Goal: Task Accomplishment & Management: Manage account settings

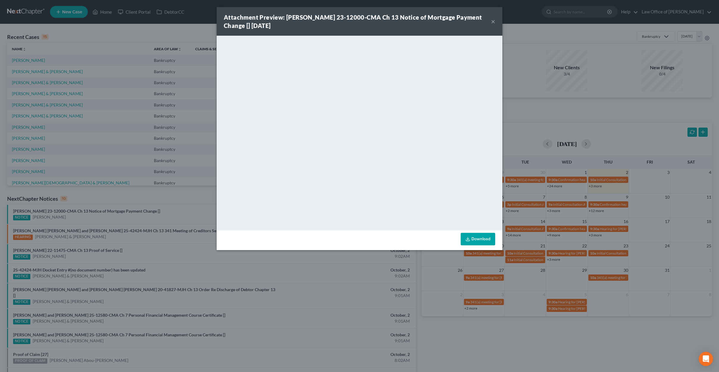
click at [495, 21] on button "×" at bounding box center [493, 21] width 4 height 7
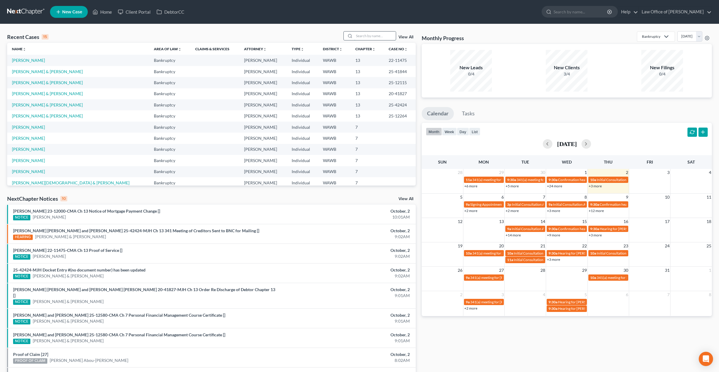
click at [377, 38] on input "search" at bounding box center [375, 36] width 42 height 9
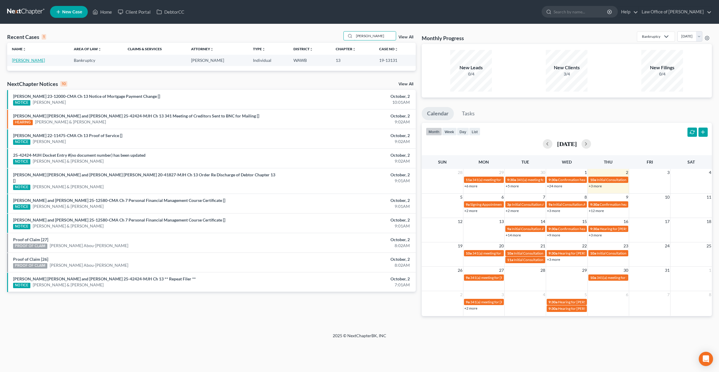
type input "[PERSON_NAME]"
click at [37, 62] on link "[PERSON_NAME]" at bounding box center [28, 60] width 33 height 5
select select "6"
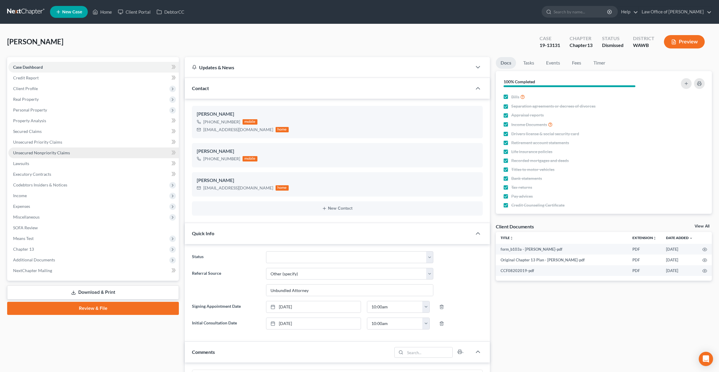
click at [101, 150] on link "Unsecured Nonpriority Claims" at bounding box center [93, 153] width 170 height 11
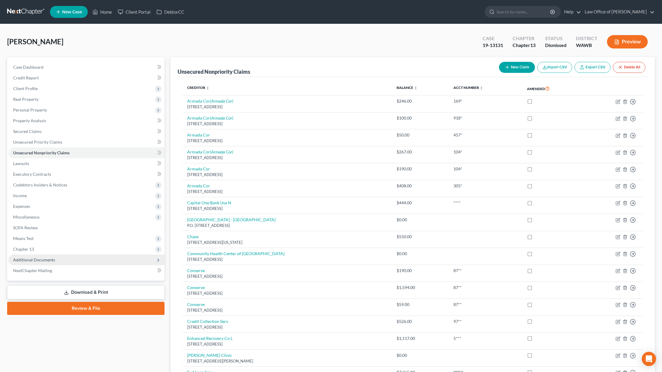
click at [79, 260] on span "Additional Documents" at bounding box center [86, 260] width 156 height 11
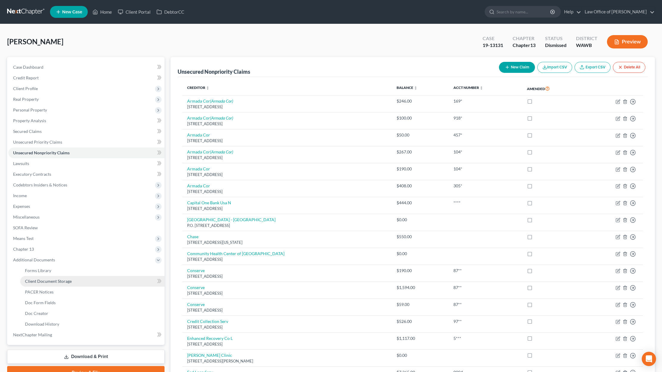
click at [65, 282] on span "Client Document Storage" at bounding box center [48, 281] width 47 height 5
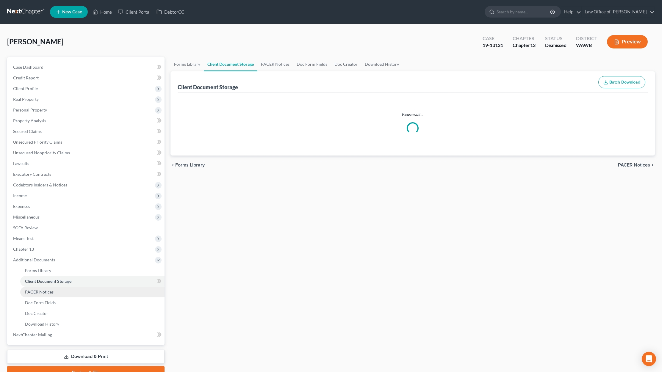
select select "0"
select select "3"
select select "8"
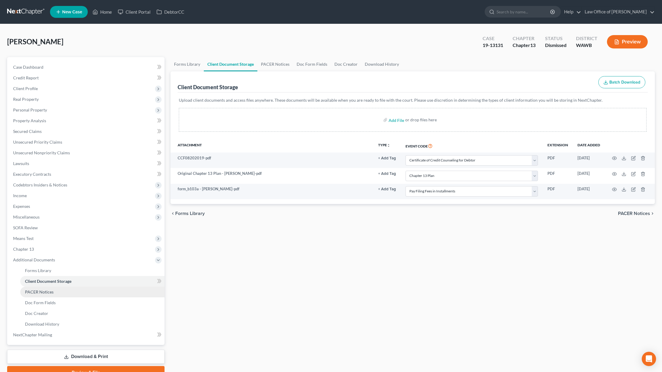
click at [61, 288] on link "PACER Notices" at bounding box center [92, 292] width 144 height 11
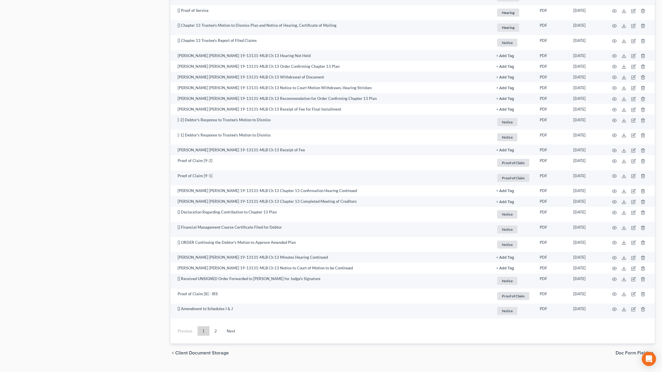
scroll to position [870, 0]
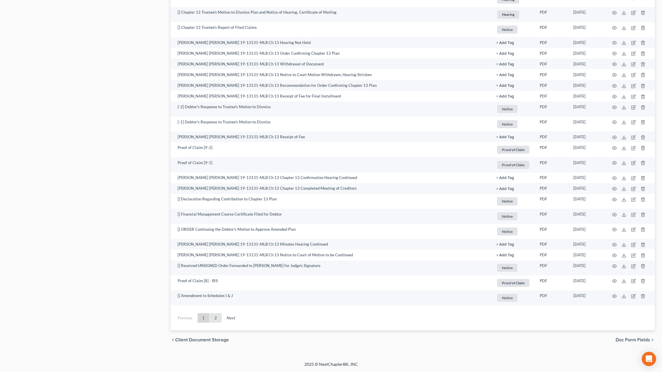
click at [213, 316] on link "2" at bounding box center [216, 318] width 12 height 10
